Goal: Check status

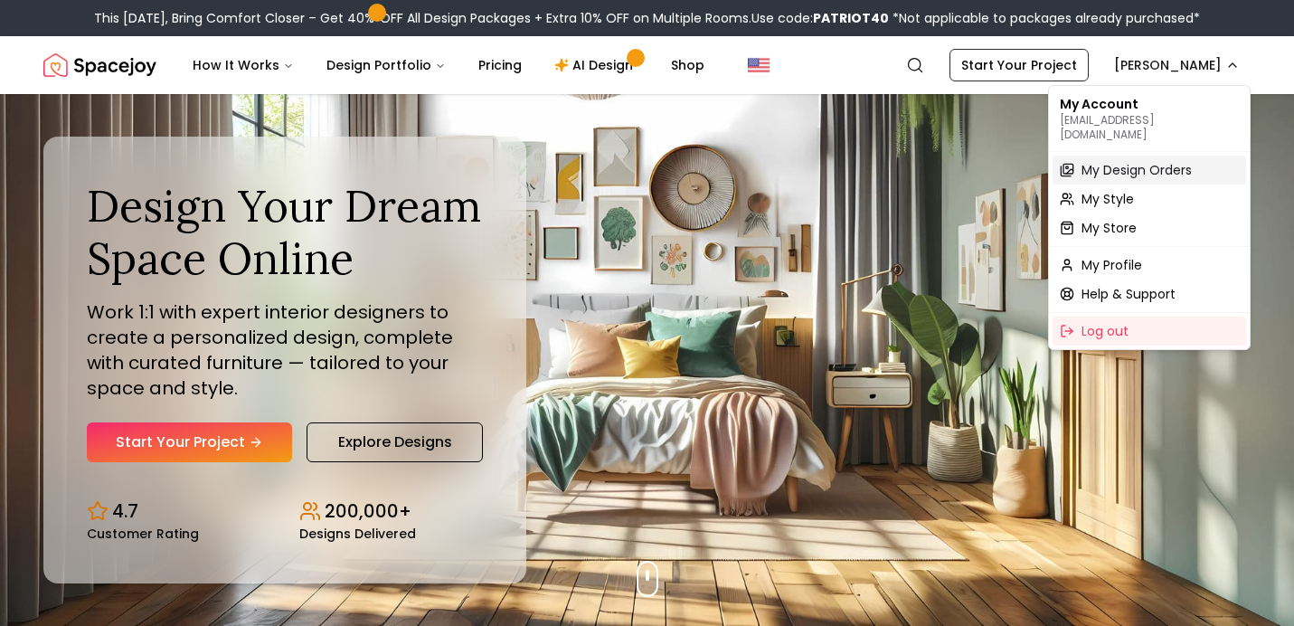
click at [1147, 161] on span "My Design Orders" at bounding box center [1137, 170] width 110 height 18
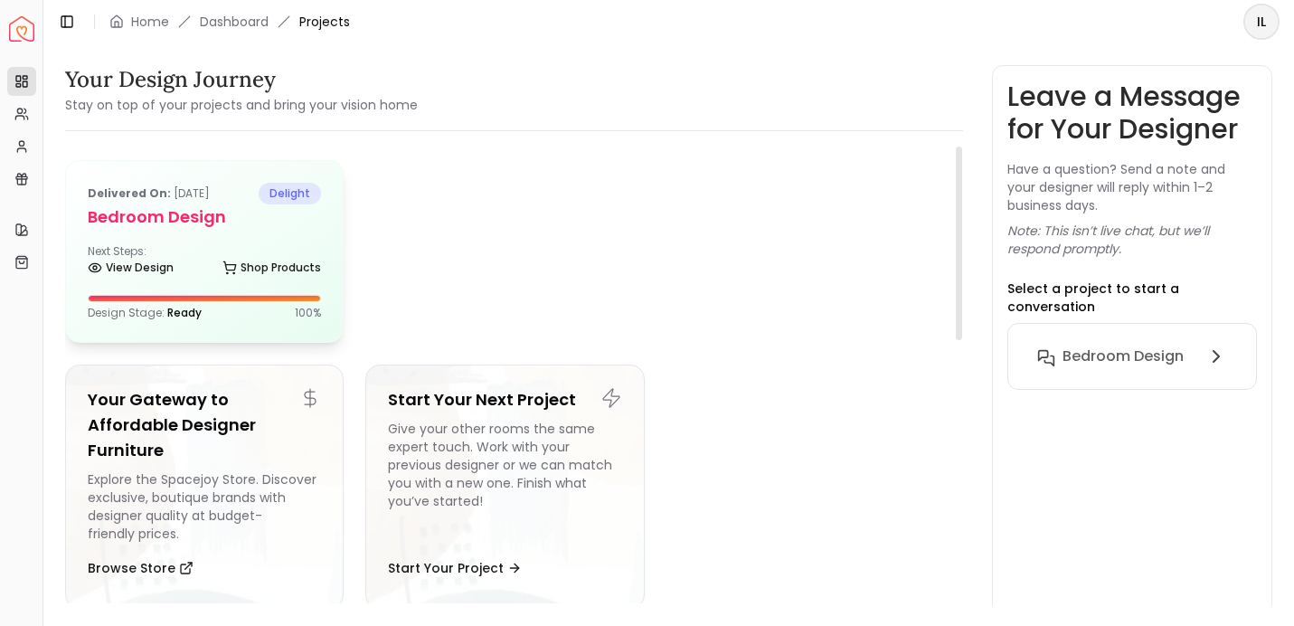
click at [245, 230] on div "Delivered on: [DATE] delight Bedroom design Next Steps: View Design Shop Produc…" at bounding box center [204, 251] width 277 height 181
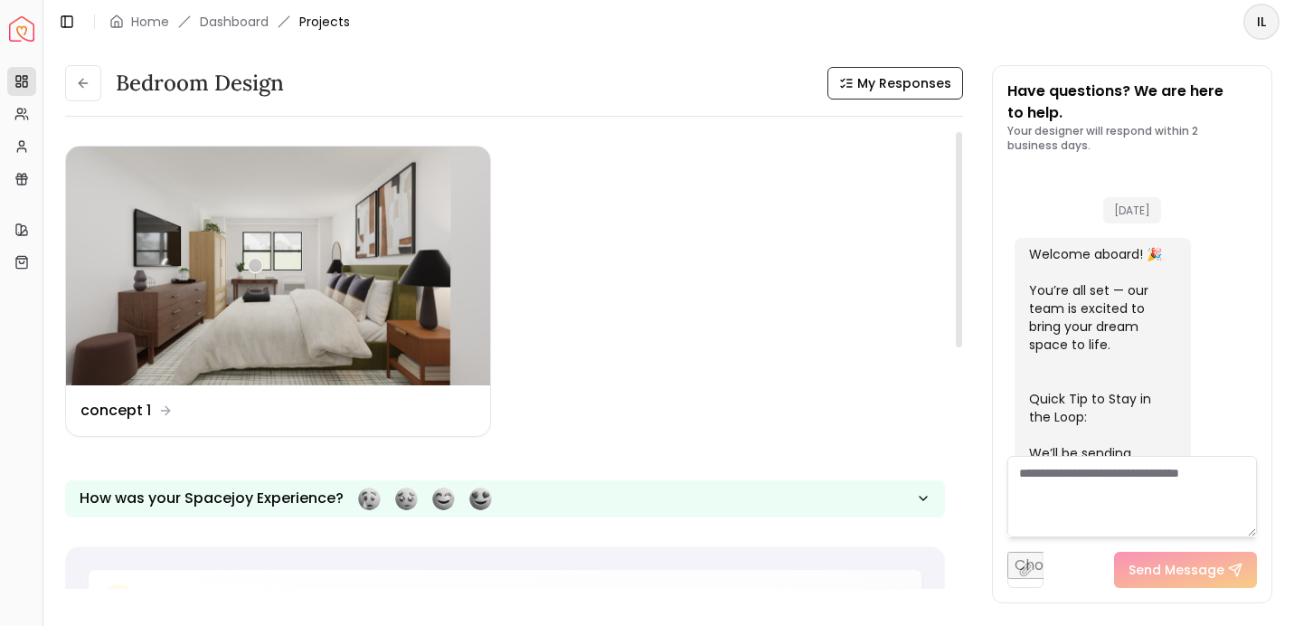
scroll to position [1694, 0]
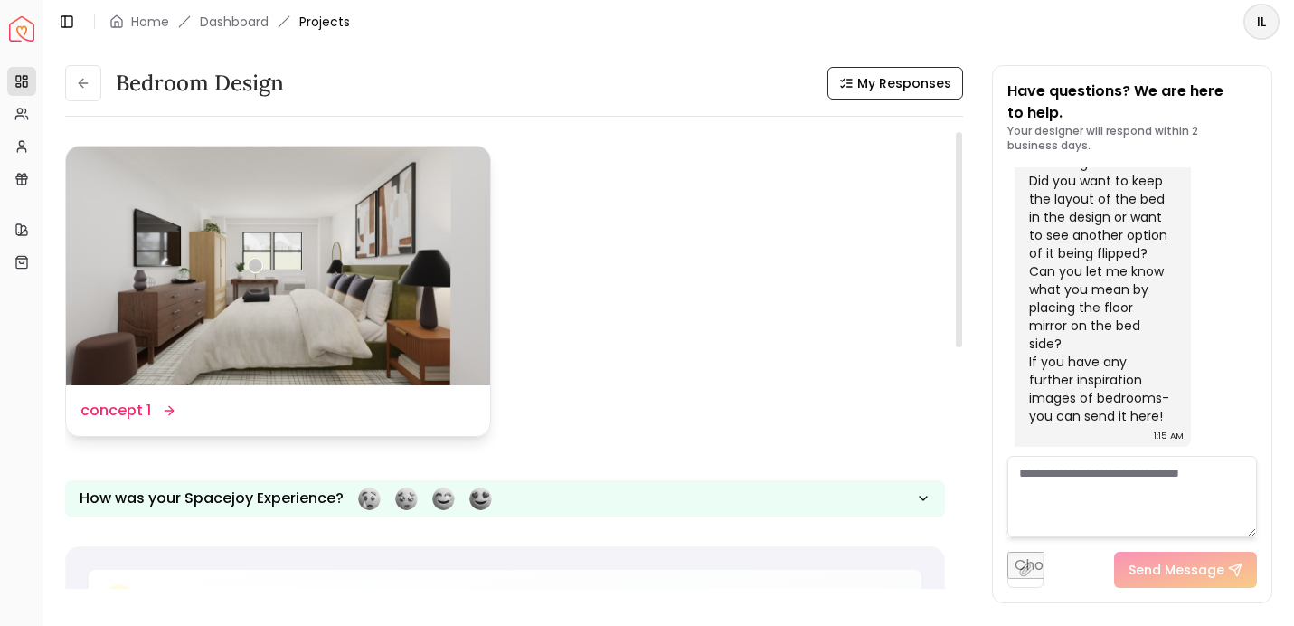
click at [384, 275] on img at bounding box center [278, 266] width 424 height 239
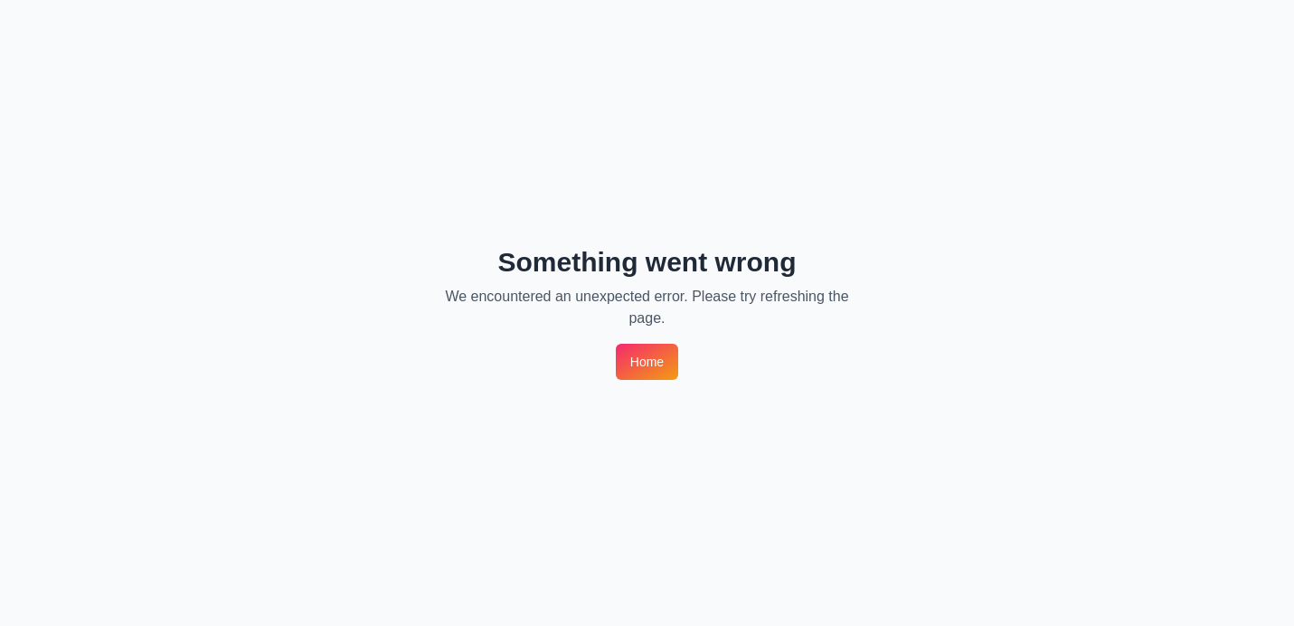
click at [649, 371] on link "Home" at bounding box center [647, 362] width 62 height 36
